Goal: Task Accomplishment & Management: Use online tool/utility

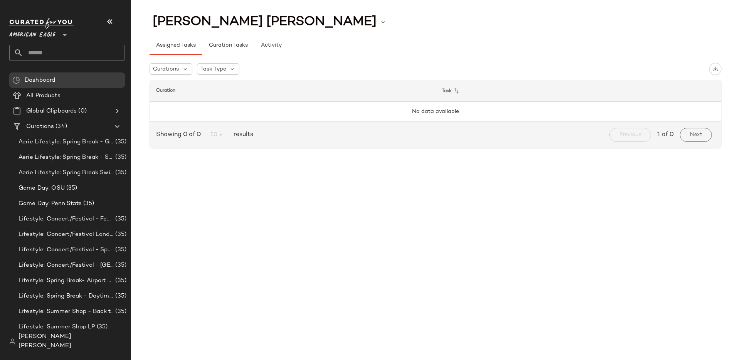
click at [69, 339] on div "[PERSON_NAME] [PERSON_NAME]" at bounding box center [69, 341] width 121 height 25
click at [69, 344] on span "[PERSON_NAME] [PERSON_NAME]" at bounding box center [71, 341] width 106 height 18
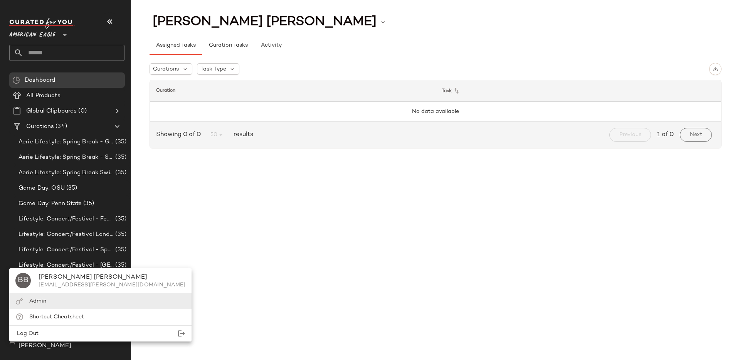
click at [71, 298] on div "Admin" at bounding box center [100, 301] width 182 height 16
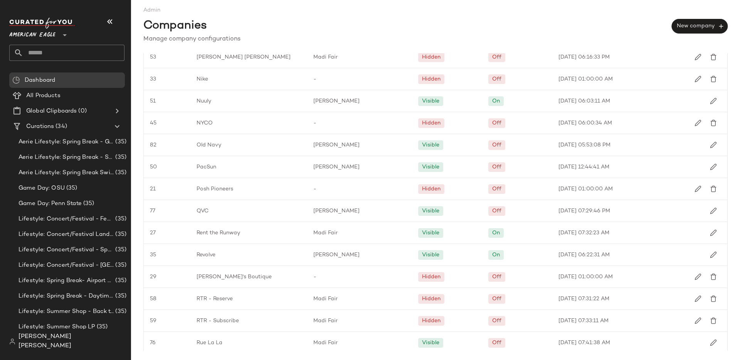
scroll to position [845, 0]
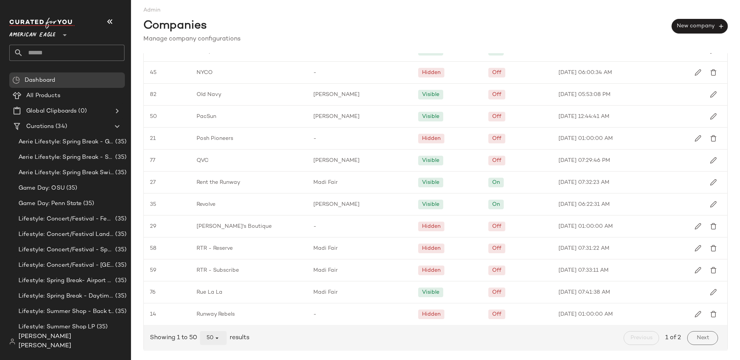
click at [215, 339] on icon "button" at bounding box center [216, 337] width 7 height 7
click at [214, 320] on div "All" at bounding box center [214, 317] width 15 height 9
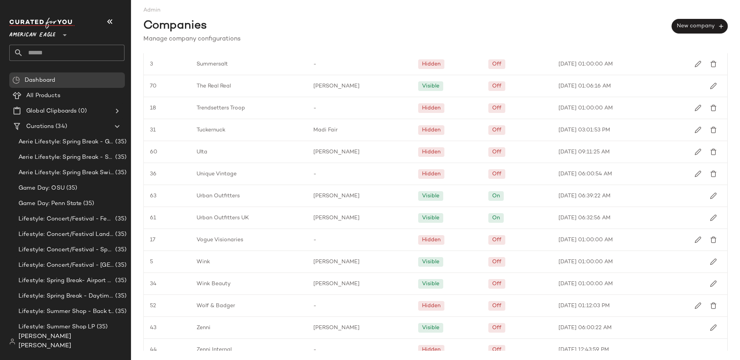
scroll to position [1306, 0]
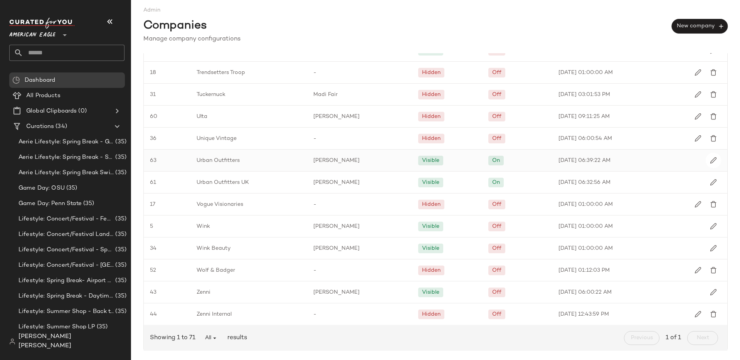
click at [230, 157] on span "Urban Outfitters" at bounding box center [218, 160] width 43 height 8
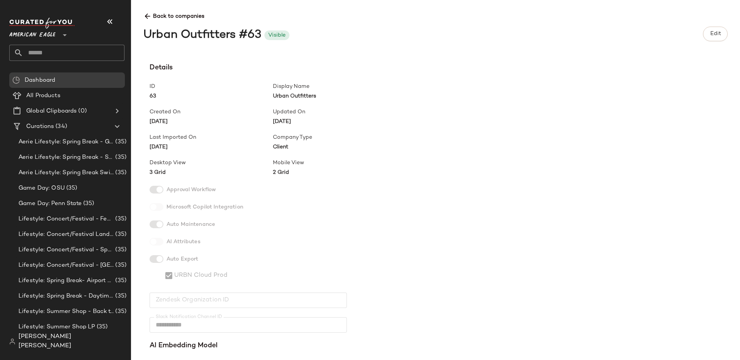
click at [161, 172] on span "3 Grid" at bounding box center [211, 172] width 123 height 8
click at [154, 14] on span "Back to companies" at bounding box center [435, 13] width 584 height 14
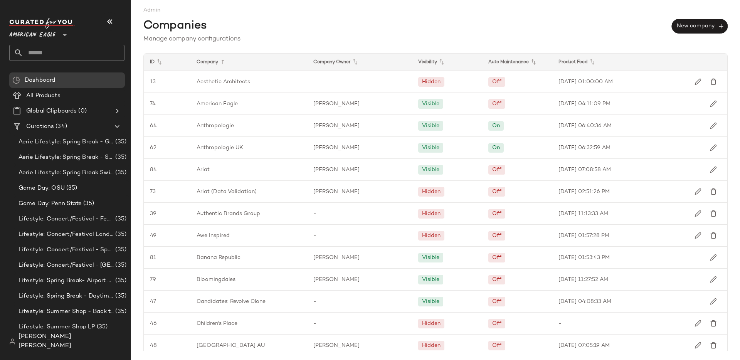
click at [229, 13] on span "Admin" at bounding box center [435, 7] width 584 height 14
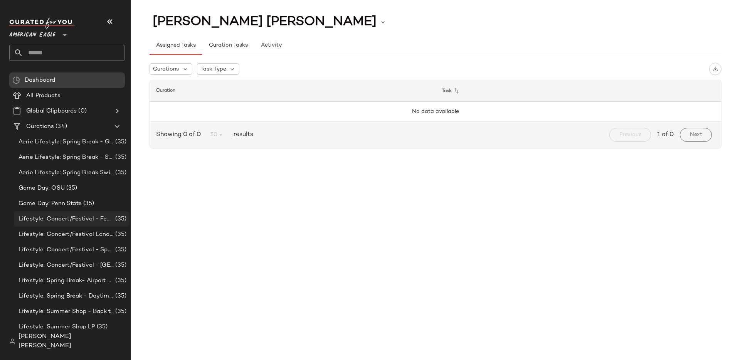
click at [65, 226] on div "Lifestyle: Concert/Festival - Femme (35)" at bounding box center [72, 218] width 116 height 15
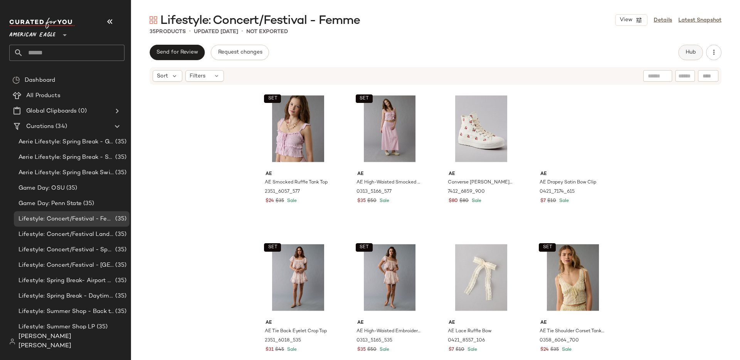
click at [689, 59] on button "Hub" at bounding box center [690, 52] width 25 height 15
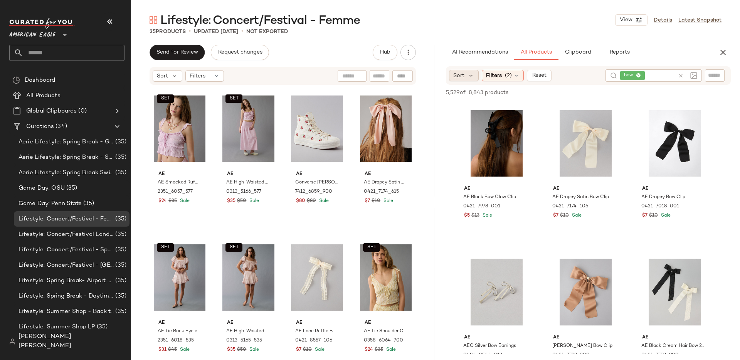
click at [461, 72] on span "Sort" at bounding box center [458, 76] width 11 height 8
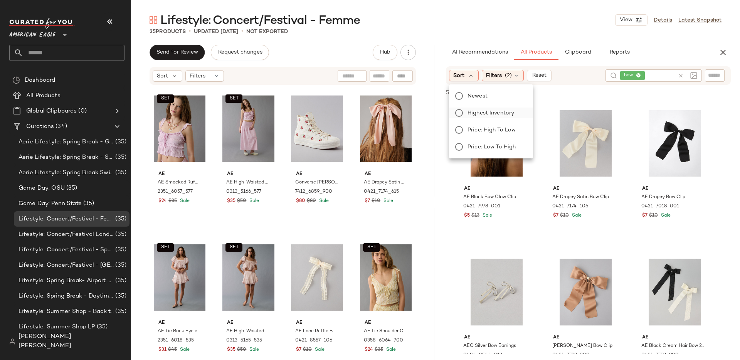
click at [475, 116] on span "Highest Inventory" at bounding box center [490, 113] width 47 height 8
click at [640, 76] on icon at bounding box center [638, 75] width 5 height 5
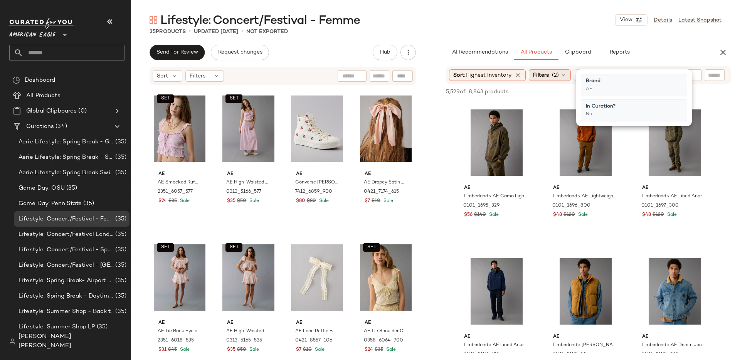
click at [564, 75] on icon at bounding box center [563, 75] width 6 height 6
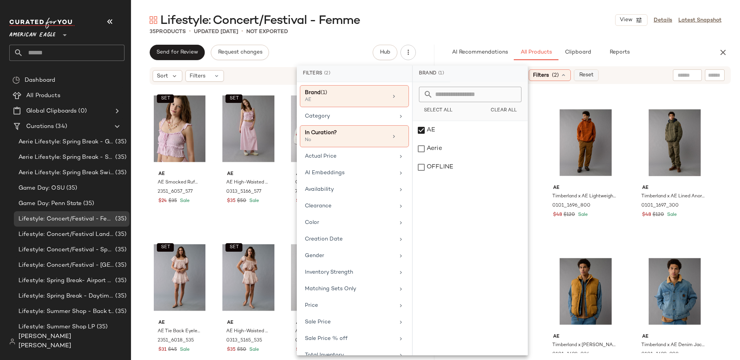
click at [593, 74] on span "Reset" at bounding box center [585, 75] width 15 height 6
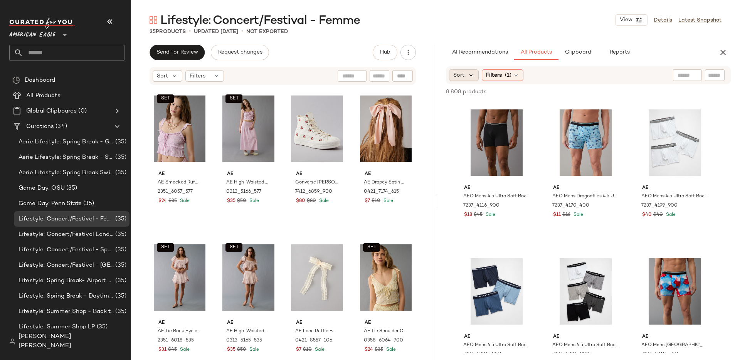
click at [471, 76] on icon at bounding box center [470, 75] width 7 height 7
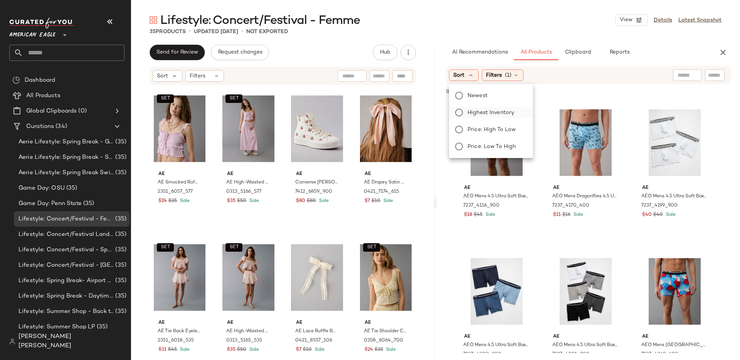
click at [470, 112] on span "Highest Inventory" at bounding box center [490, 113] width 47 height 8
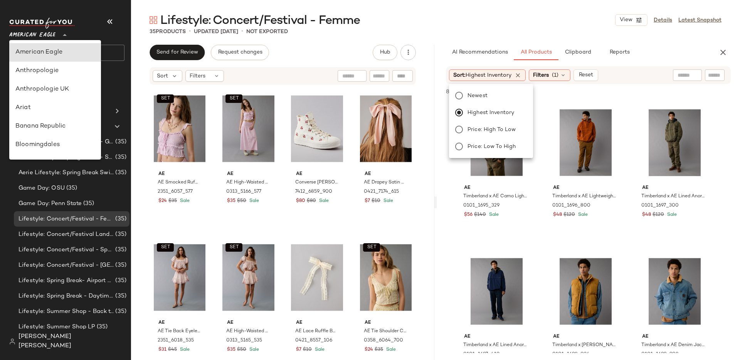
click at [60, 35] on div at bounding box center [64, 30] width 11 height 19
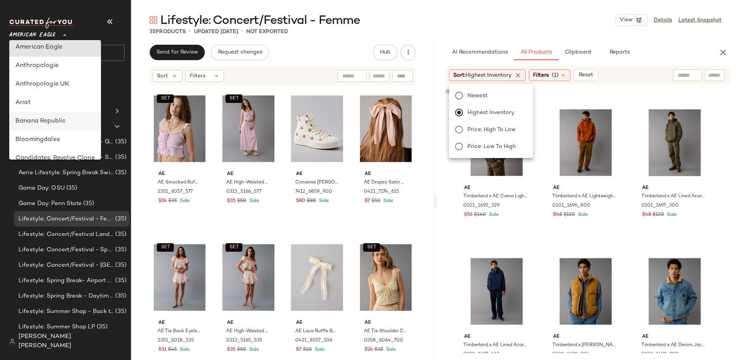
click at [59, 123] on div "Banana Republic" at bounding box center [54, 121] width 79 height 9
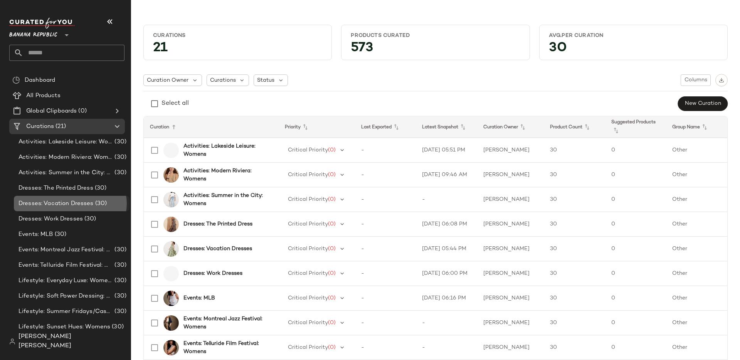
click at [86, 205] on span "Dresses: Vacation Dresses" at bounding box center [55, 203] width 75 height 9
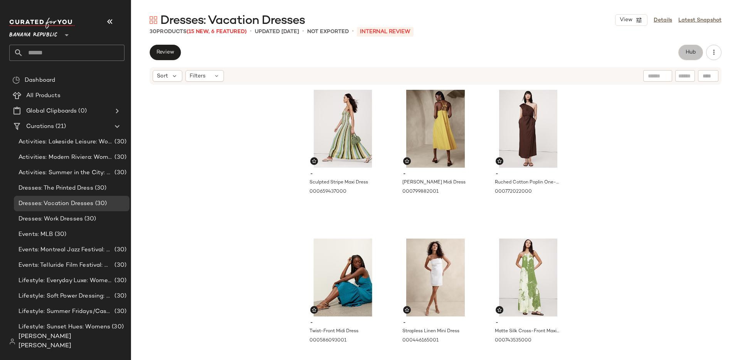
click at [690, 51] on span "Hub" at bounding box center [690, 52] width 11 height 6
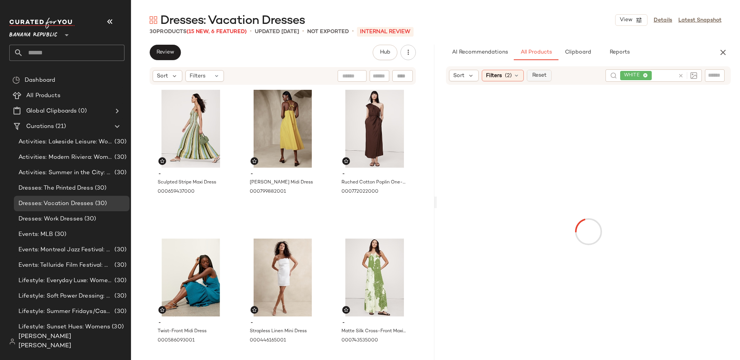
click at [539, 78] on span "Reset" at bounding box center [538, 75] width 15 height 6
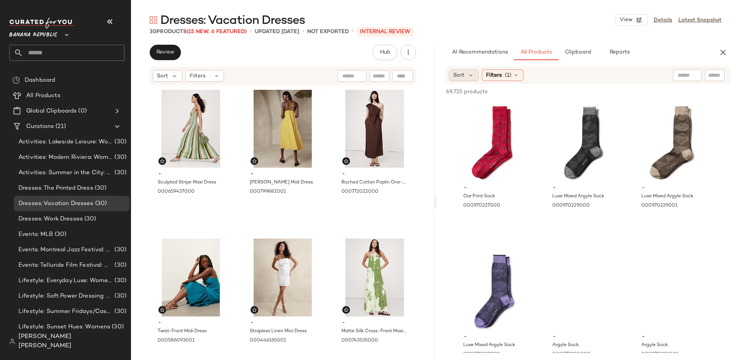
click at [476, 71] on div "Sort" at bounding box center [464, 75] width 30 height 12
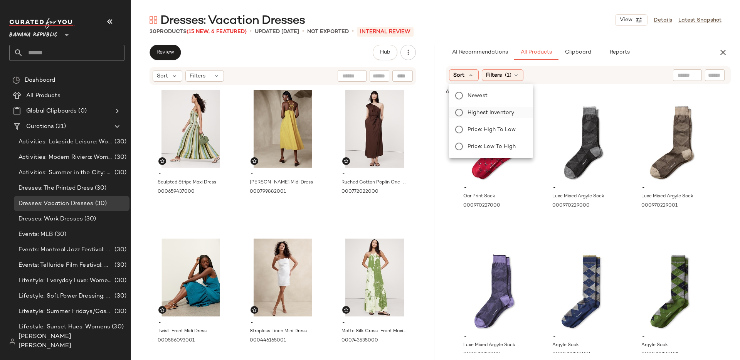
click at [476, 115] on span "Highest Inventory" at bounding box center [490, 113] width 47 height 8
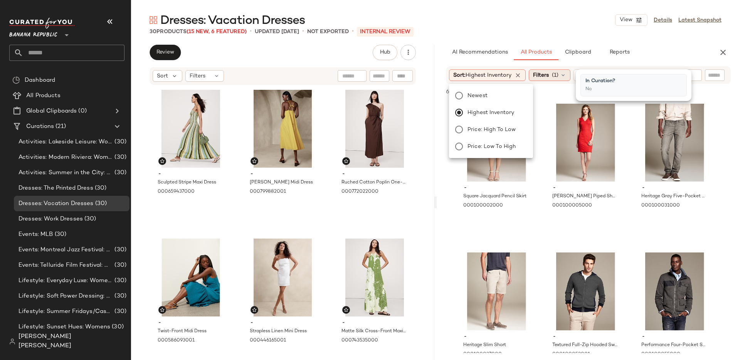
click at [556, 77] on span "(1)" at bounding box center [555, 75] width 7 height 8
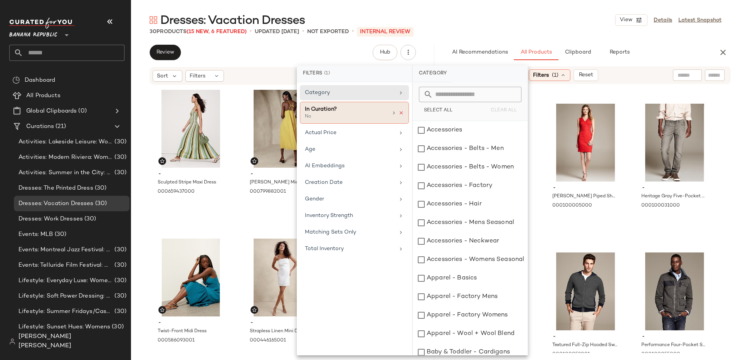
click at [399, 114] on icon at bounding box center [400, 112] width 5 height 5
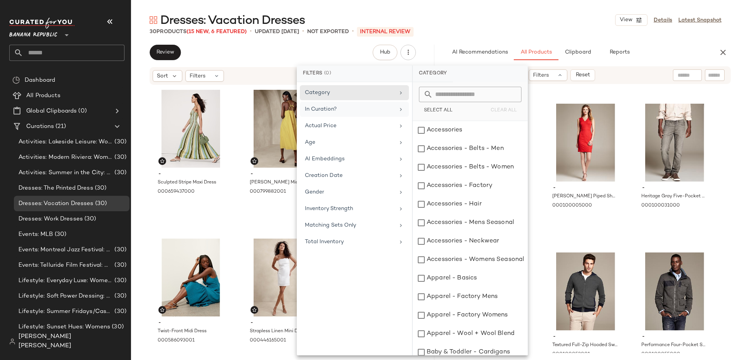
click at [604, 68] on div "Sort: Highest Inventory Filters Reset" at bounding box center [588, 75] width 285 height 18
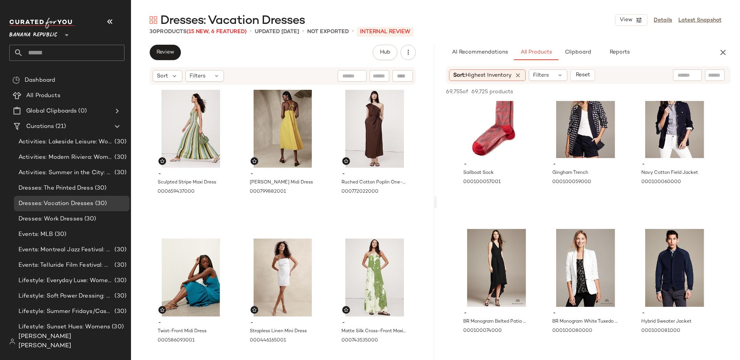
scroll to position [467, 0]
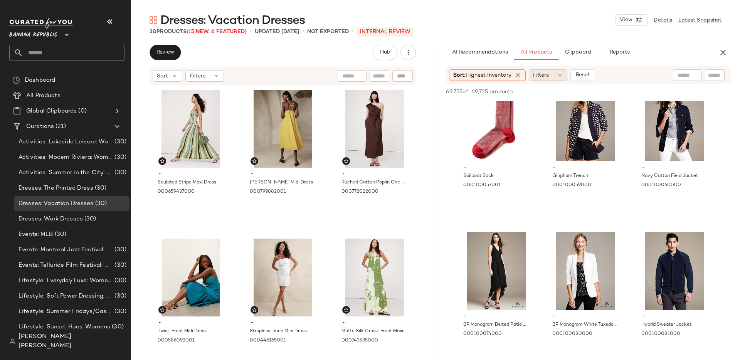
click at [546, 77] on span "Filters" at bounding box center [541, 75] width 16 height 8
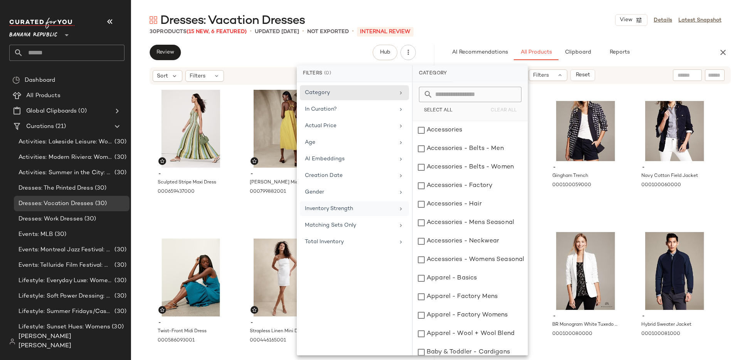
click at [372, 209] on div "Inventory Strength" at bounding box center [350, 209] width 90 height 8
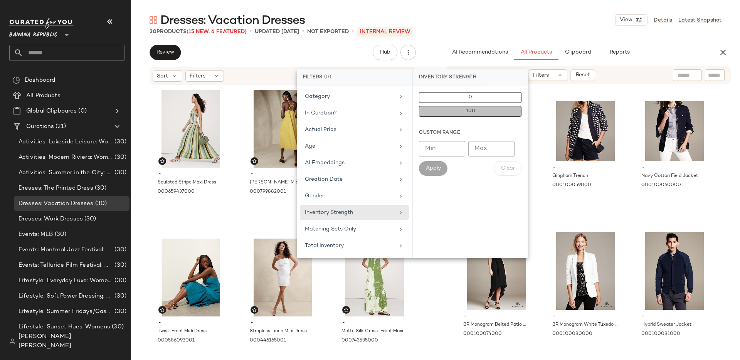
click at [449, 114] on button "100" at bounding box center [470, 111] width 102 height 11
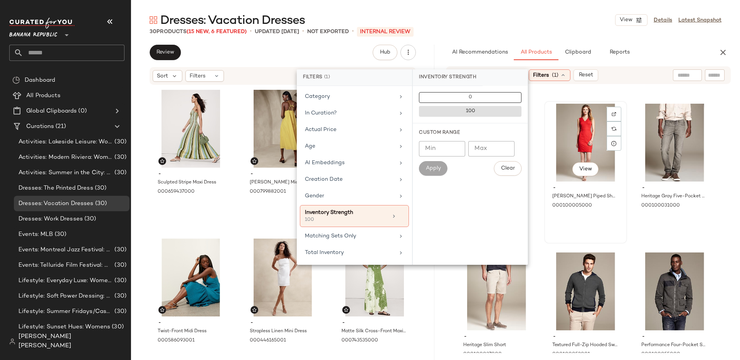
click at [546, 197] on div "View - Sloan Piped Sheath 000100005000" at bounding box center [585, 172] width 81 height 141
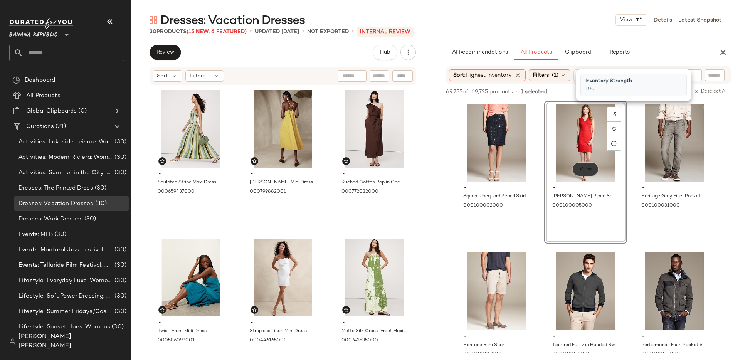
click at [576, 172] on button "View" at bounding box center [585, 169] width 26 height 14
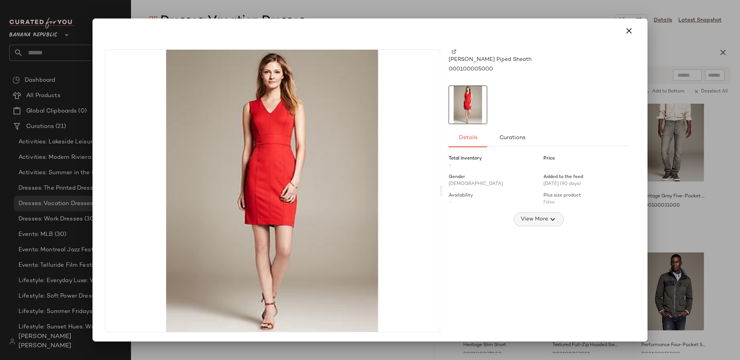
click at [548, 219] on icon "button" at bounding box center [552, 219] width 9 height 9
click at [624, 32] on icon "button" at bounding box center [628, 30] width 9 height 9
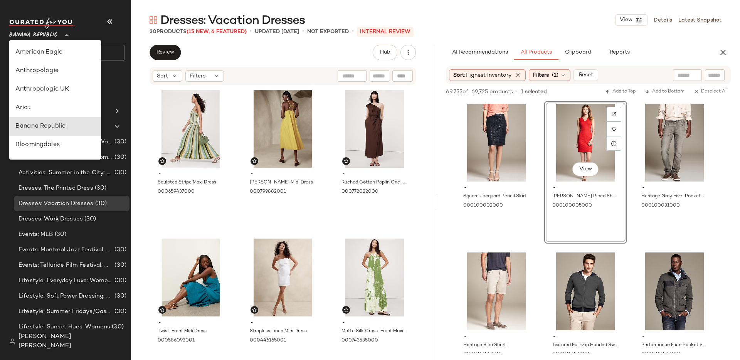
click at [51, 37] on span "Banana Republic" at bounding box center [33, 33] width 48 height 14
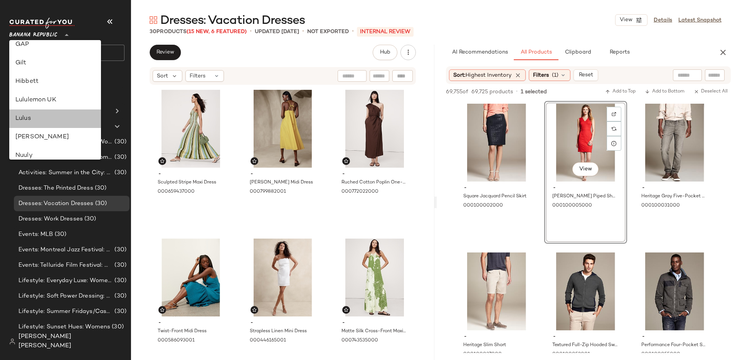
click at [54, 116] on div "Lulus" at bounding box center [54, 118] width 79 height 9
type input "**"
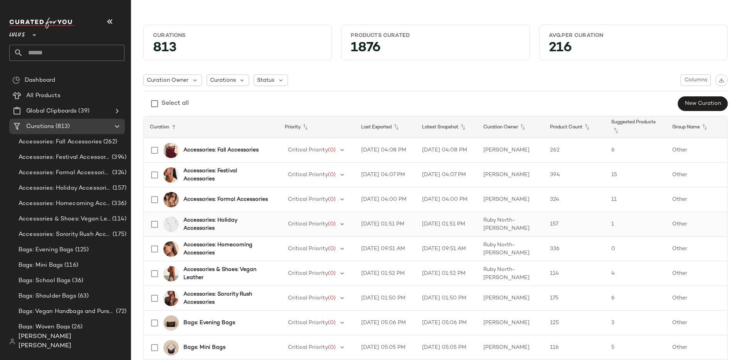
click at [200, 222] on b "Accessories: Holiday Accessories" at bounding box center [226, 224] width 86 height 16
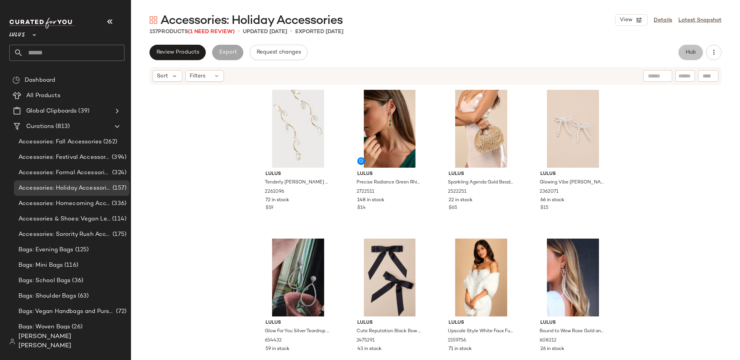
click at [682, 56] on button "Hub" at bounding box center [690, 52] width 25 height 15
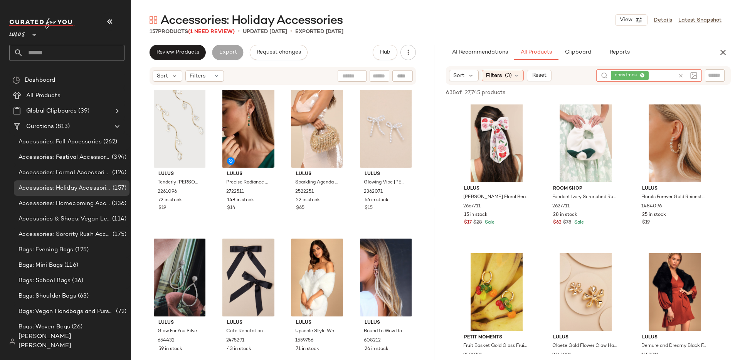
click at [681, 77] on icon at bounding box center [681, 76] width 6 height 6
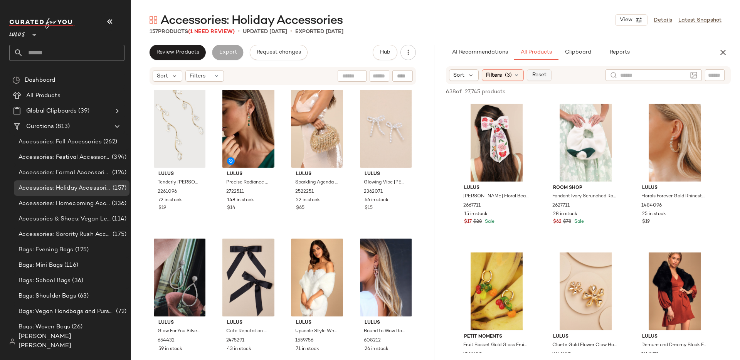
click at [532, 79] on button "Reset" at bounding box center [539, 75] width 25 height 12
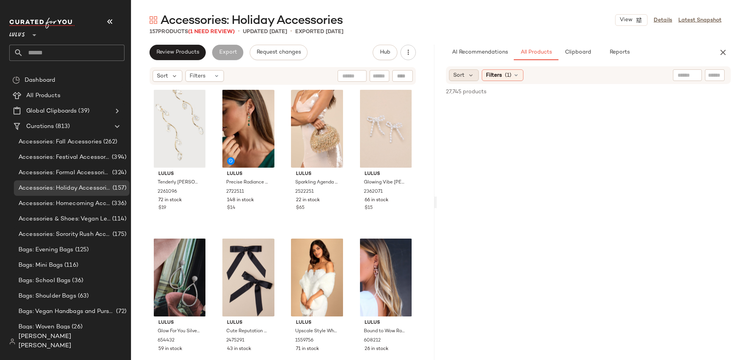
click at [465, 79] on div "Sort" at bounding box center [464, 75] width 30 height 12
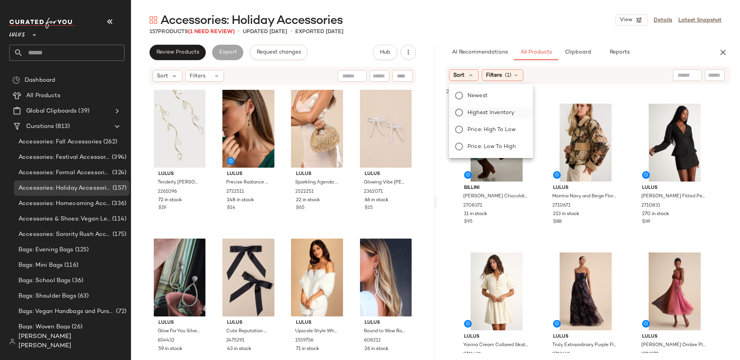
click at [478, 111] on span "Highest Inventory" at bounding box center [490, 113] width 47 height 8
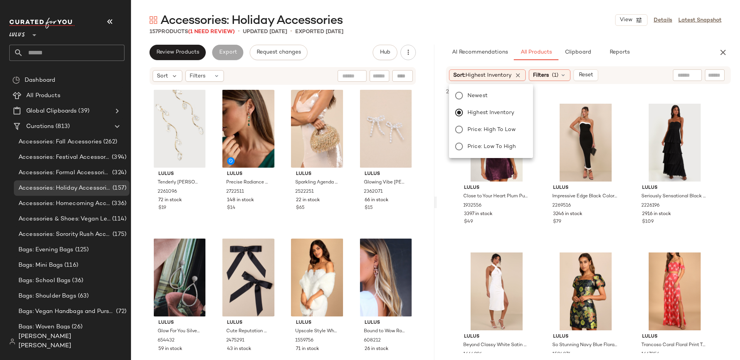
click at [453, 31] on div "157 Products (1 Need Review) • updated Aug 26th • Exported Aug 26th" at bounding box center [435, 32] width 609 height 8
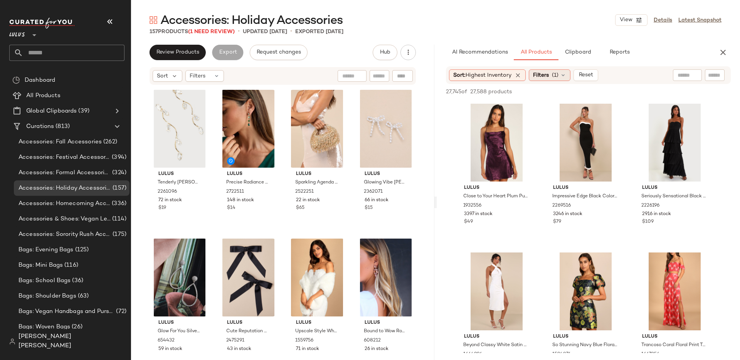
click at [558, 73] on span "(1)" at bounding box center [555, 75] width 7 height 8
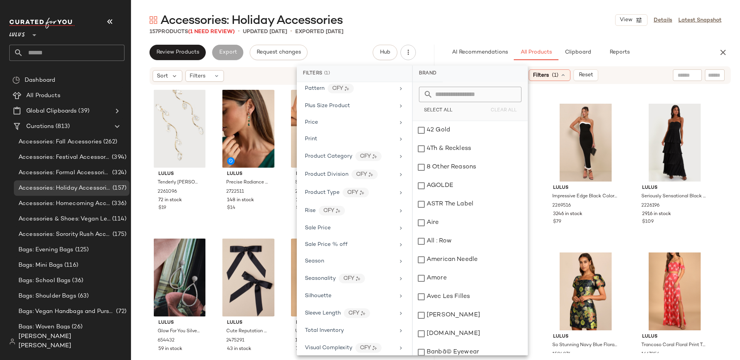
scroll to position [449, 0]
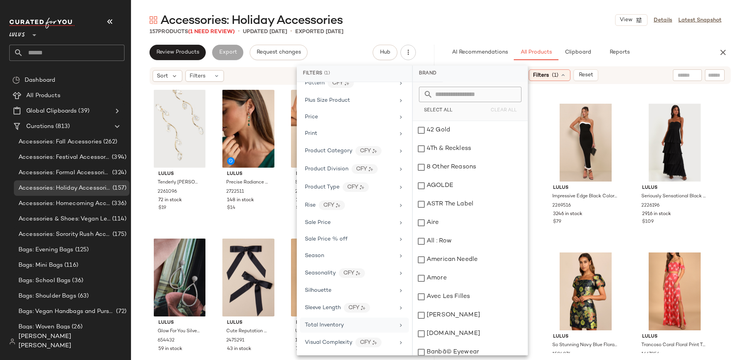
click at [393, 325] on div "Total Inventory" at bounding box center [354, 325] width 109 height 15
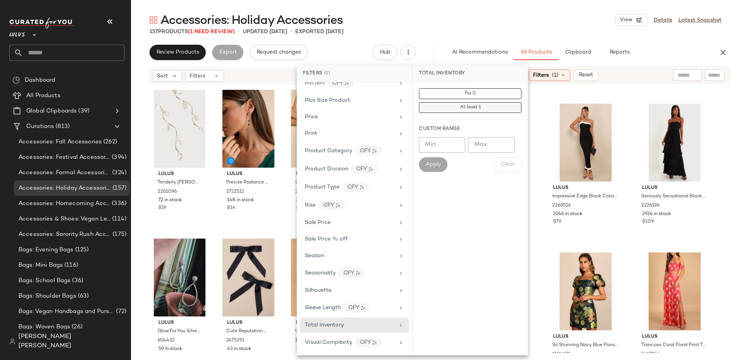
click at [457, 112] on button "At least 1" at bounding box center [470, 107] width 102 height 11
click at [640, 74] on div "Sort: Highest Inventory Filters (2) Reset" at bounding box center [588, 75] width 285 height 18
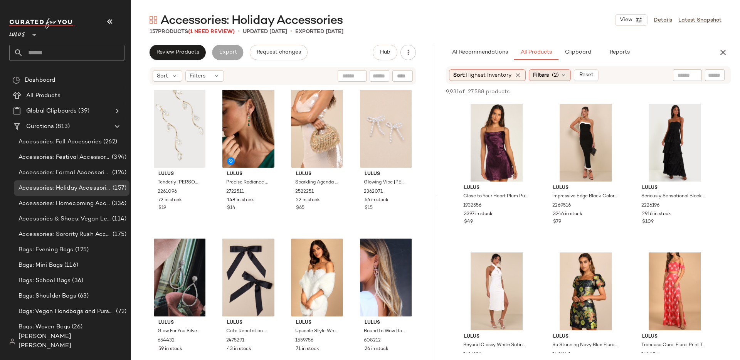
click at [553, 73] on div "Filters (2)" at bounding box center [550, 75] width 42 height 12
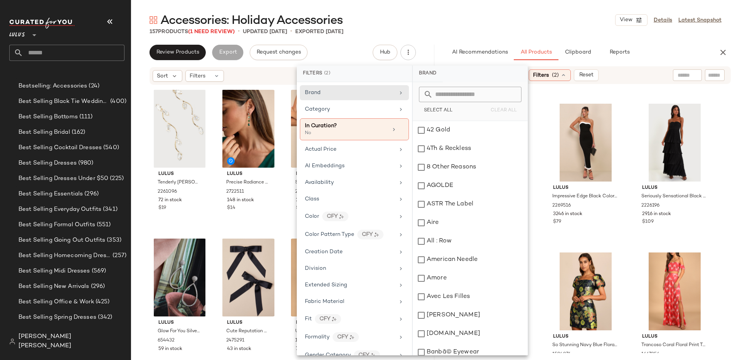
scroll to position [0, 0]
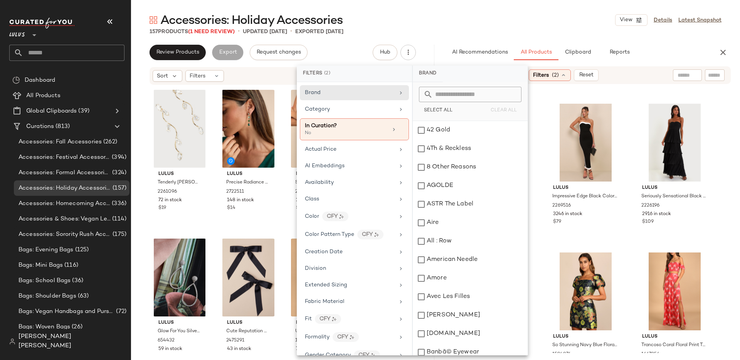
click at [143, 74] on div "Sort Filters" at bounding box center [282, 75] width 303 height 19
